Goal: Task Accomplishment & Management: Use online tool/utility

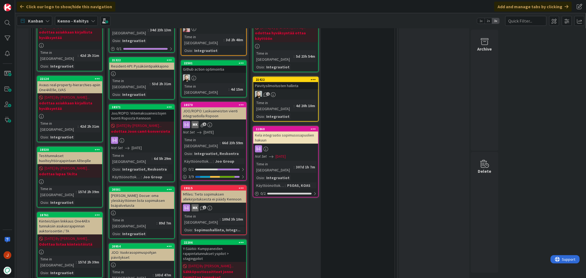
scroll to position [5689, 0]
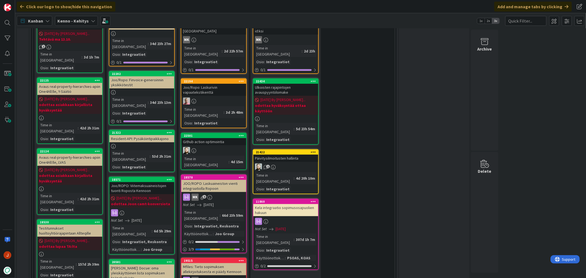
type textarea "x"
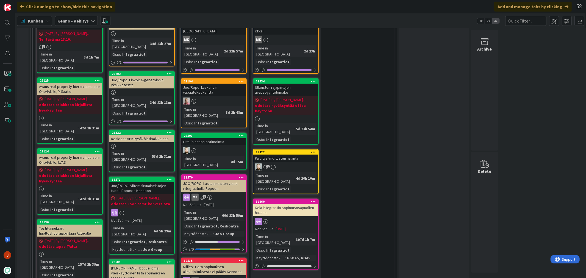
type textarea "A"
type textarea "x"
type textarea "As"
type textarea "x"
type textarea "Asu"
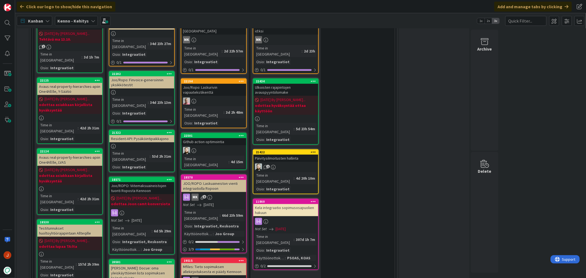
type textarea "x"
type textarea "Asun"
type textarea "x"
type textarea "Asunt"
type textarea "x"
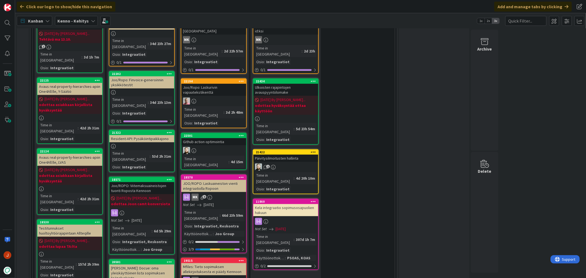
type textarea "Asunto"
type textarea "x"
type textarea "A"
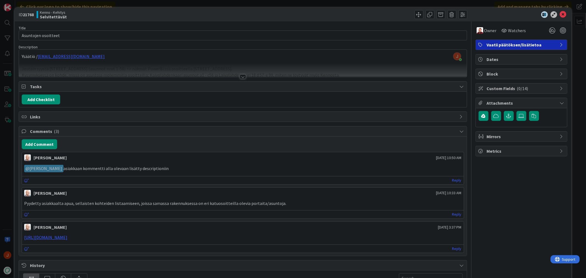
click at [240, 75] on div at bounding box center [243, 77] width 6 height 4
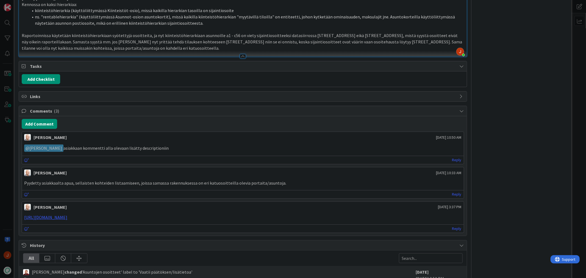
scroll to position [183, 0]
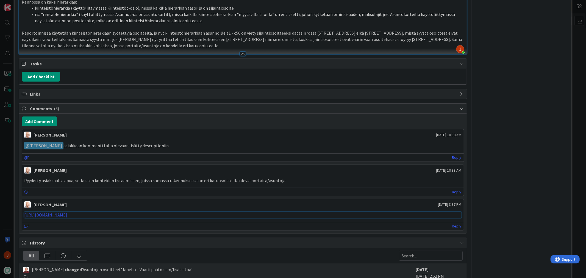
click at [67, 216] on link "https://pandia-help.freshdesk.com/a/tickets/130407" at bounding box center [45, 214] width 43 height 5
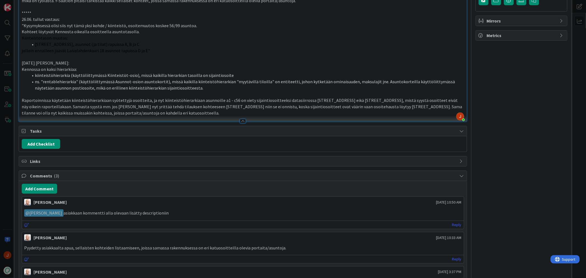
scroll to position [153, 0]
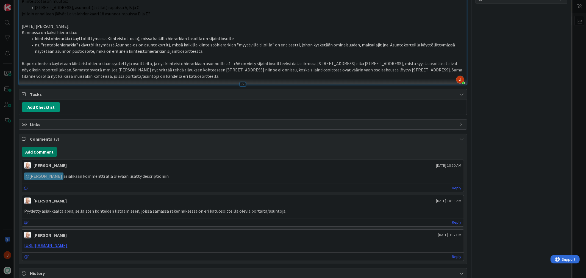
click at [46, 155] on button "Add Comment" at bounding box center [39, 152] width 35 height 10
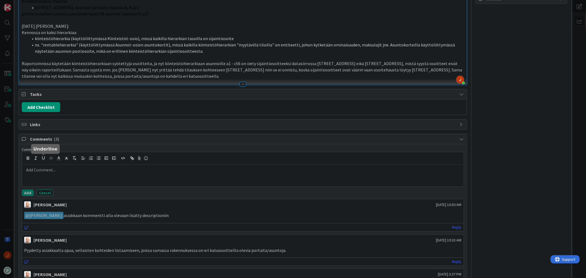
click at [48, 173] on p at bounding box center [242, 170] width 437 height 6
click at [59, 172] on p at bounding box center [242, 170] width 437 height 6
click at [79, 177] on p "Kohteelle on päivitetty" at bounding box center [242, 176] width 437 height 6
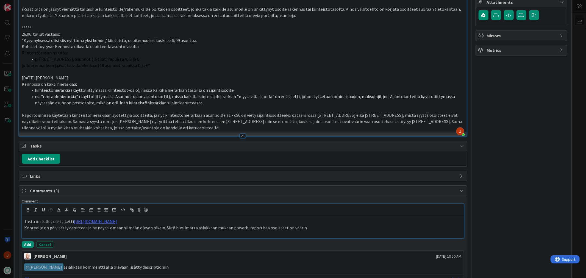
scroll to position [0, 0]
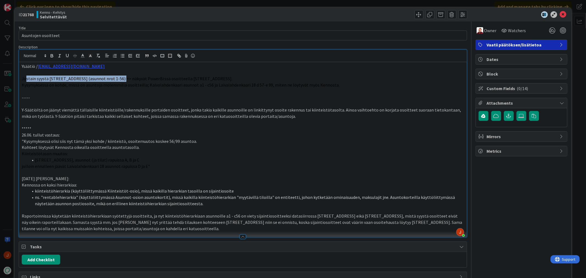
drag, startPoint x: 26, startPoint y: 78, endPoint x: 118, endPoint y: 78, distance: 92.4
click at [118, 78] on span "Jostain syystä Kaivolahdenkatu 5 (asunnot nrot 1-56) => näkyvät PowerBi:ssä oso…" at bounding box center [127, 78] width 211 height 5
click at [153, 79] on span "Jostain syystä Kaivolahdenkatu 5 (asunnot nrot 1-56) => näkyvät PowerBi:ssä oso…" at bounding box center [127, 78] width 211 height 5
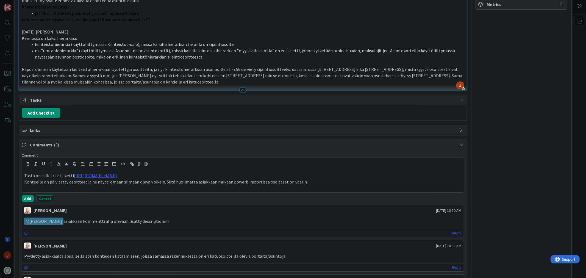
scroll to position [153, 0]
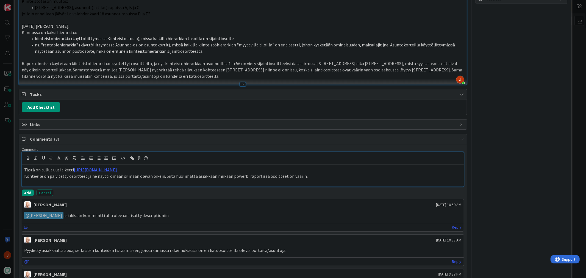
click at [295, 177] on p "Kohteelle on päivitetty osoitteet ja ne näytti omaan silmään olevan oikein. Sii…" at bounding box center [242, 176] width 437 height 6
click at [304, 175] on p "Kohteelle on päivitetty osoitteet ja ne näytti omaan silmään olevan oikein. Sii…" at bounding box center [242, 176] width 437 height 6
click at [27, 192] on button "Add" at bounding box center [28, 193] width 12 height 7
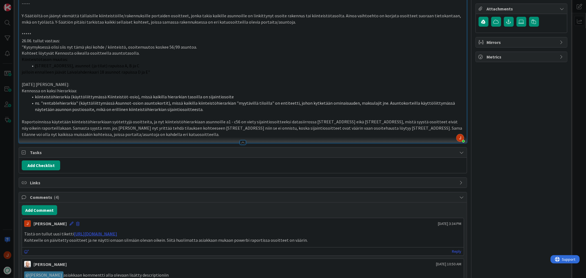
scroll to position [183, 0]
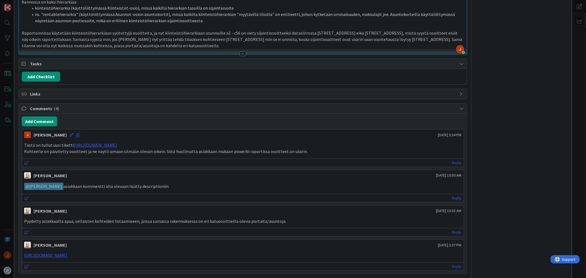
click at [520, 122] on div "Owner Watchers Vaatii päätöksen/lisätietoa Dates Block Custom Fields ( 0/14 ) A…" at bounding box center [522, 126] width 92 height 577
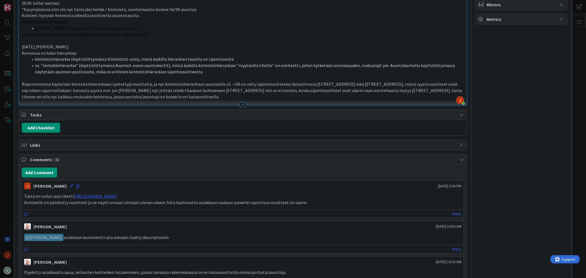
scroll to position [0, 0]
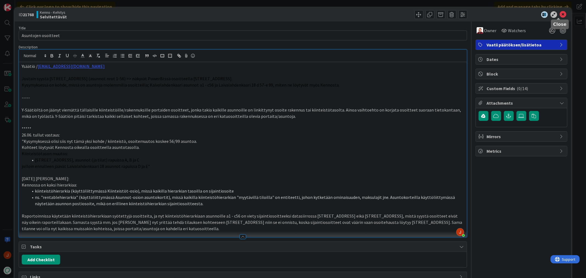
click at [561, 13] on icon at bounding box center [563, 14] width 7 height 7
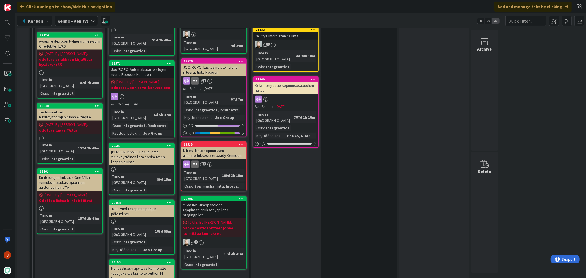
scroll to position [5811, 0]
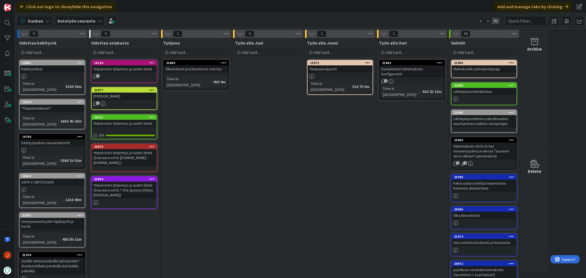
click at [274, 113] on div "Työn alla Jani Add Card..." at bounding box center [268, 233] width 70 height 391
